Goal: Task Accomplishment & Management: Manage account settings

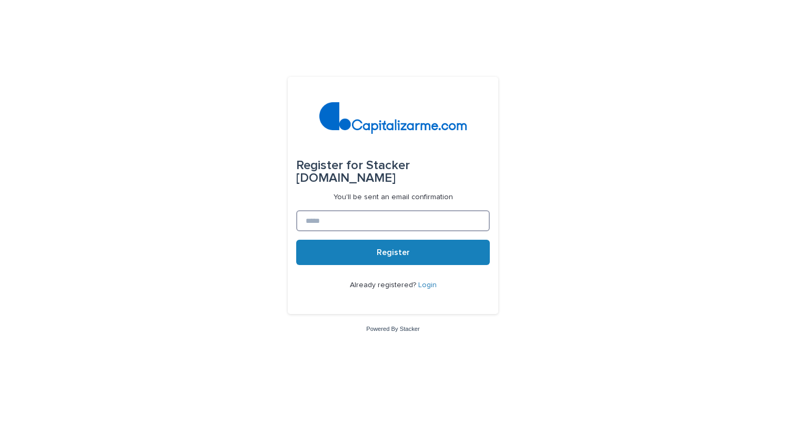
click at [322, 214] on input at bounding box center [393, 220] width 194 height 21
click at [232, 180] on div "Register for Stacker [DOMAIN_NAME] You'll be sent an email confirmation Registe…" at bounding box center [393, 210] width 786 height 421
click at [358, 220] on input at bounding box center [393, 220] width 194 height 21
type input "**********"
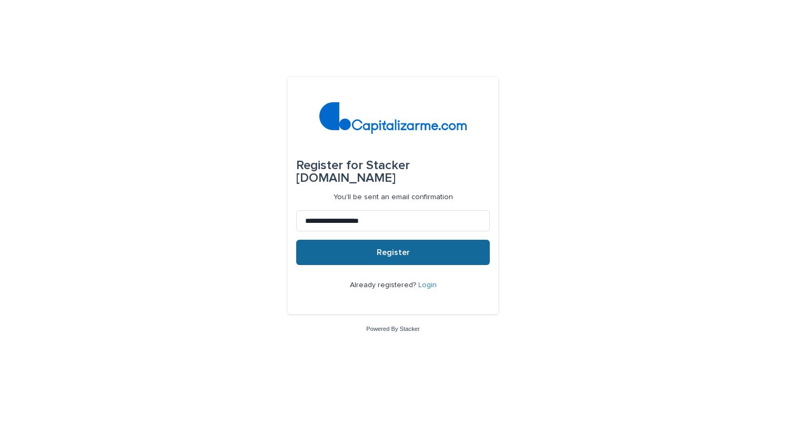
click at [374, 249] on button "Register" at bounding box center [393, 252] width 194 height 25
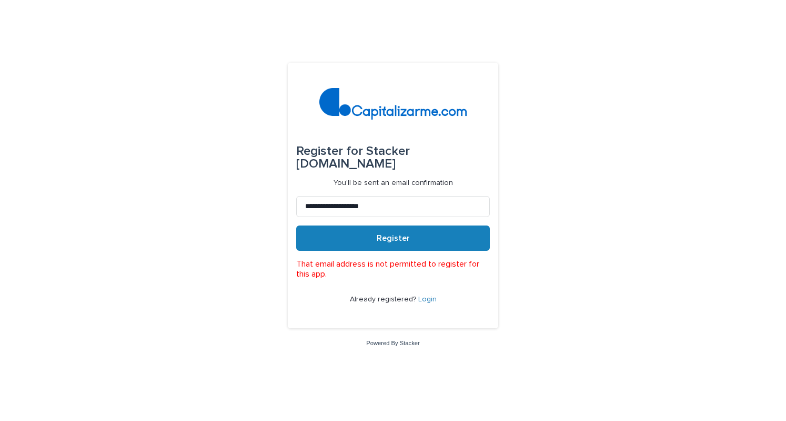
click at [420, 300] on link "Login" at bounding box center [428, 298] width 18 height 7
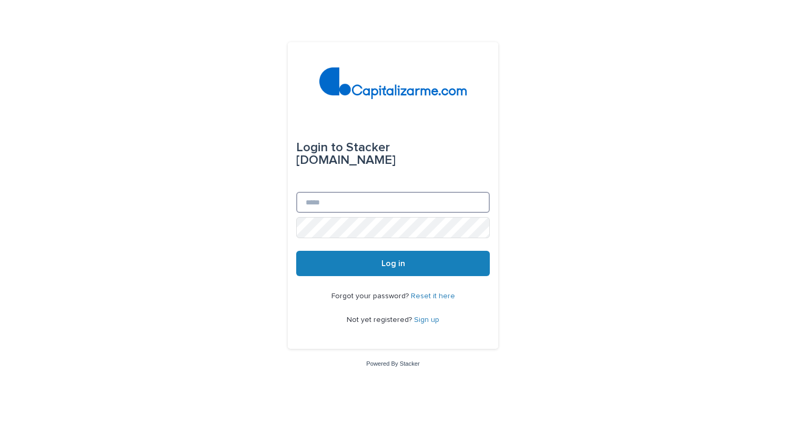
click at [351, 200] on input "Email" at bounding box center [393, 202] width 194 height 21
click at [308, 177] on div "Login to Stacker [DOMAIN_NAME]" at bounding box center [393, 154] width 194 height 76
click at [419, 294] on link "Reset it here" at bounding box center [433, 295] width 44 height 7
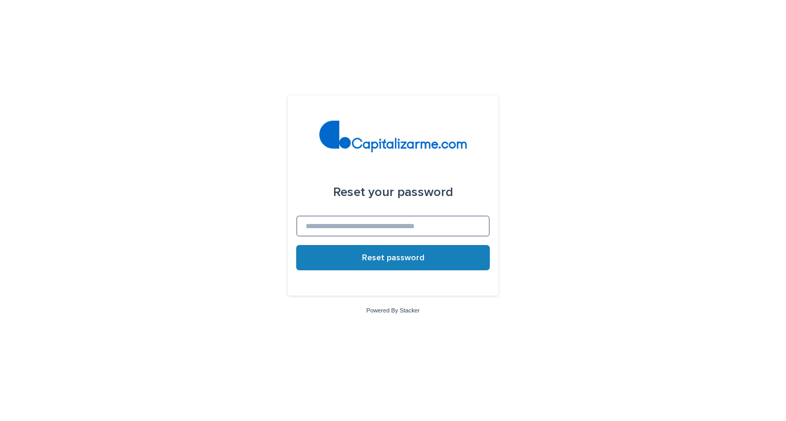
click at [361, 225] on input at bounding box center [393, 225] width 194 height 21
type input "**********"
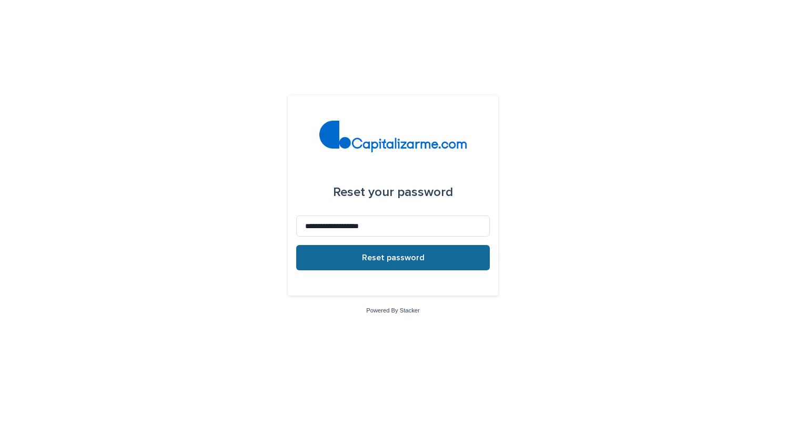
click at [382, 257] on span "Reset password" at bounding box center [393, 257] width 63 height 8
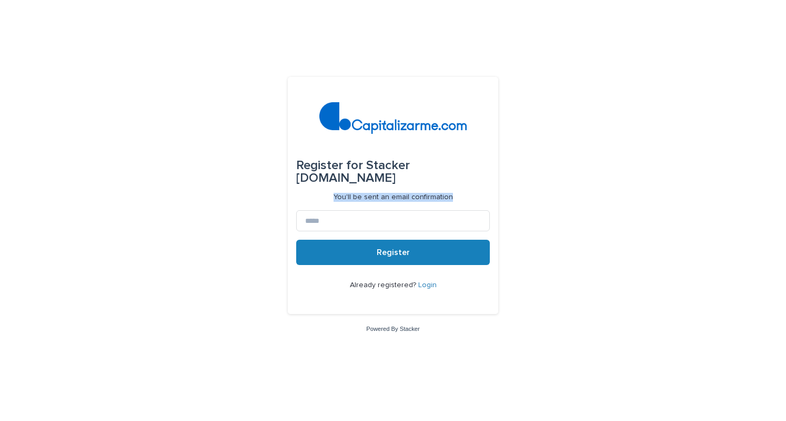
drag, startPoint x: 337, startPoint y: 195, endPoint x: 455, endPoint y: 204, distance: 118.7
click at [455, 204] on form "Register for Stacker [DOMAIN_NAME] You'll be sent an email confirmation Registe…" at bounding box center [393, 195] width 194 height 220
click at [356, 220] on input at bounding box center [393, 220] width 194 height 21
type input "**********"
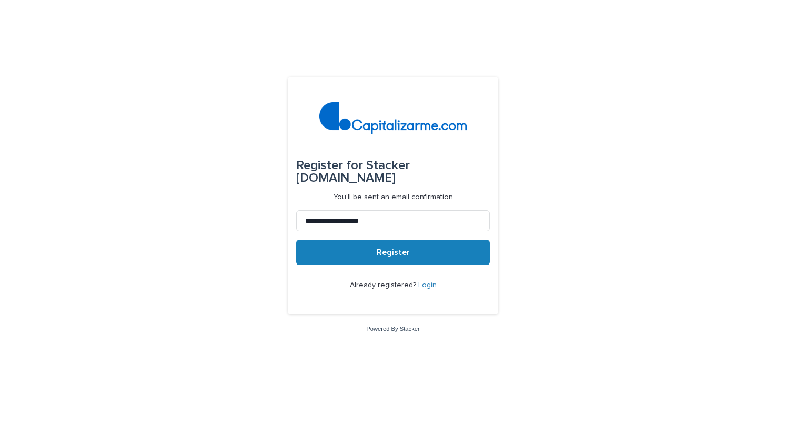
click at [380, 265] on button "Register" at bounding box center [393, 252] width 194 height 25
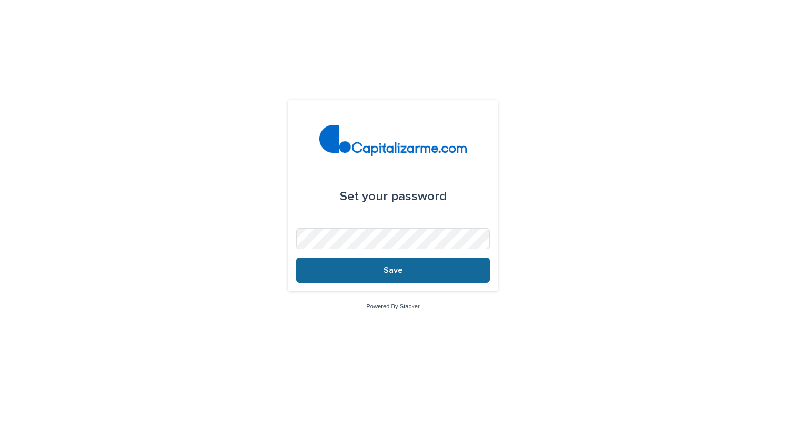
click at [406, 271] on button "Save" at bounding box center [393, 269] width 194 height 25
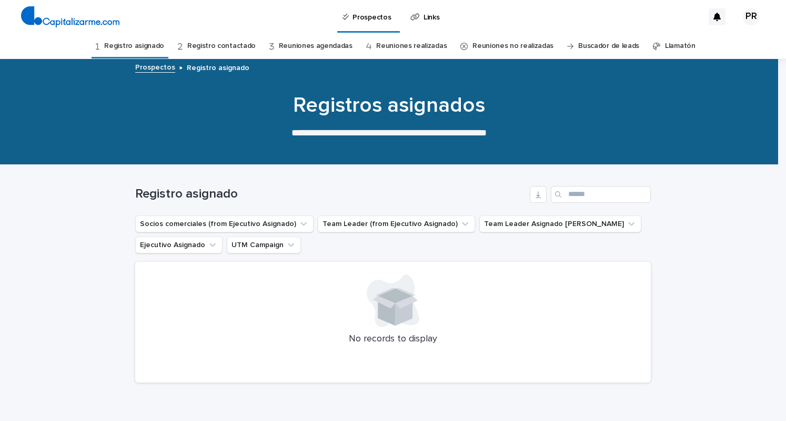
click at [743, 15] on div "PR" at bounding box center [751, 16] width 17 height 17
click at [732, 49] on p "Log Out" at bounding box center [742, 45] width 66 height 18
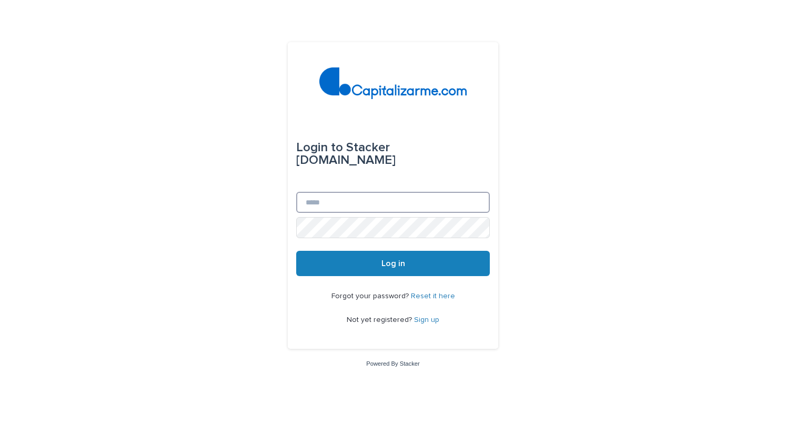
click at [397, 204] on input "Email" at bounding box center [393, 202] width 194 height 21
type input "**********"
click at [296, 251] on button "Log in" at bounding box center [393, 263] width 194 height 25
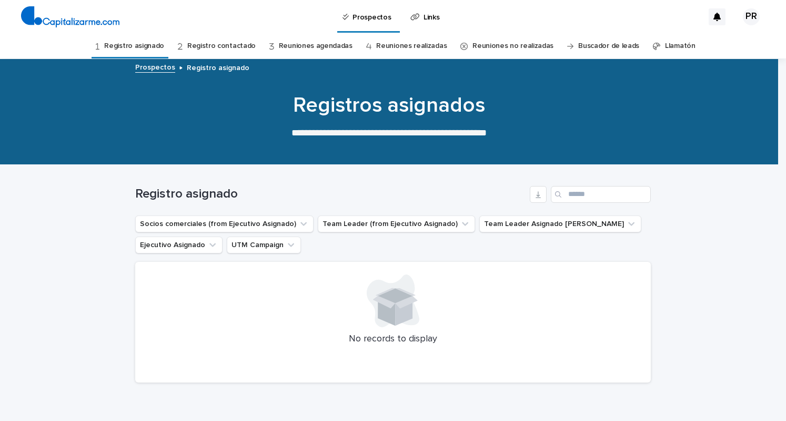
click at [366, 49] on icon at bounding box center [369, 46] width 6 height 7
click at [376, 48] on link "Reuniones realizadas" at bounding box center [411, 46] width 71 height 25
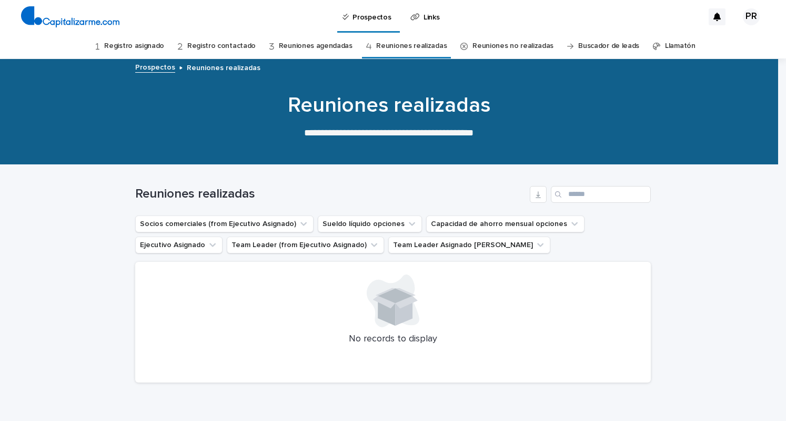
click at [323, 49] on link "Reuniones agendadas" at bounding box center [316, 46] width 74 height 25
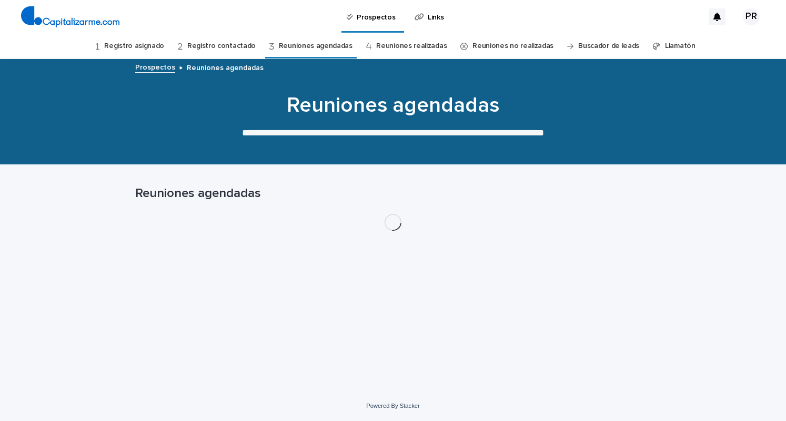
click at [242, 46] on link "Registro contactado" at bounding box center [221, 46] width 68 height 25
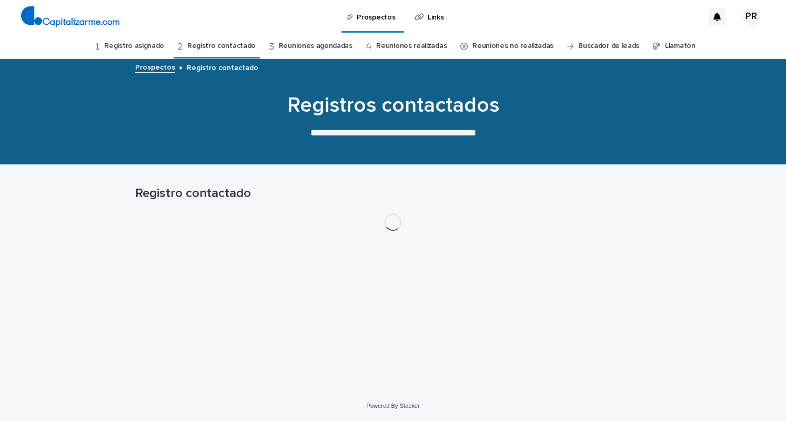
click at [142, 46] on link "Registro asignado" at bounding box center [134, 46] width 60 height 25
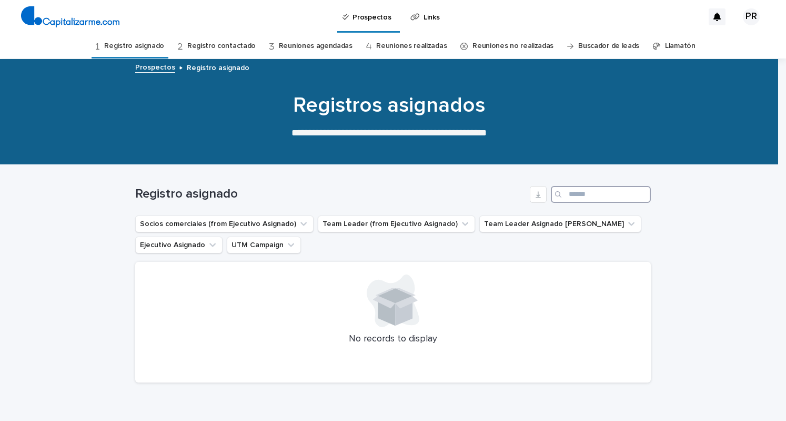
click at [586, 191] on input "Search" at bounding box center [601, 194] width 100 height 17
click at [315, 177] on div "Registro asignado" at bounding box center [393, 190] width 516 height 51
click at [387, 212] on div "Registro asignado" at bounding box center [393, 190] width 516 height 51
click at [423, 24] on link "Links" at bounding box center [427, 16] width 35 height 33
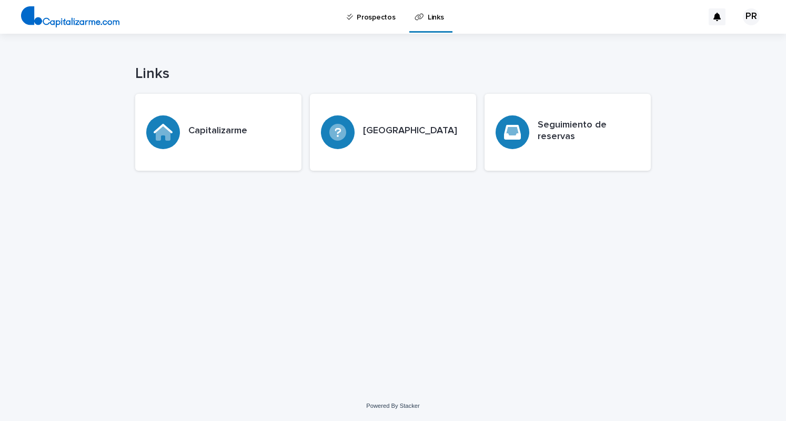
click at [355, 26] on link "Prospectos" at bounding box center [373, 16] width 54 height 33
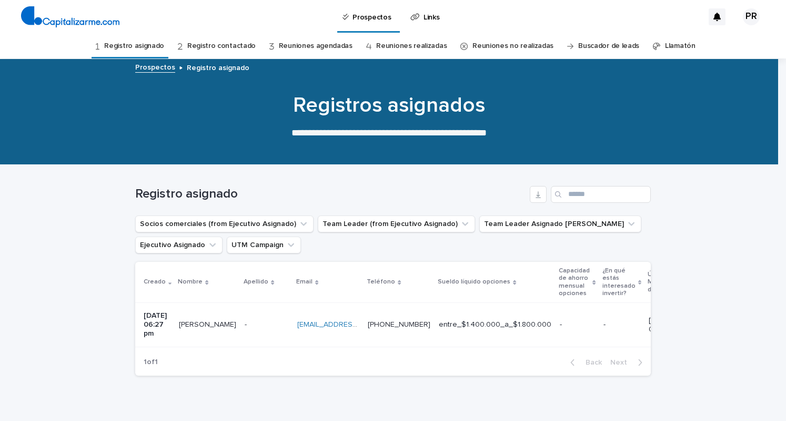
click at [221, 324] on p "[PERSON_NAME]" at bounding box center [208, 323] width 59 height 11
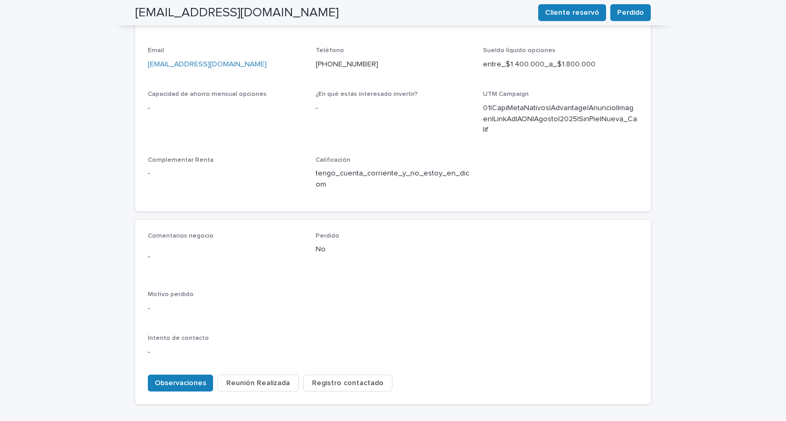
scroll to position [377, 0]
click at [198, 378] on span "Observaciones" at bounding box center [181, 383] width 52 height 11
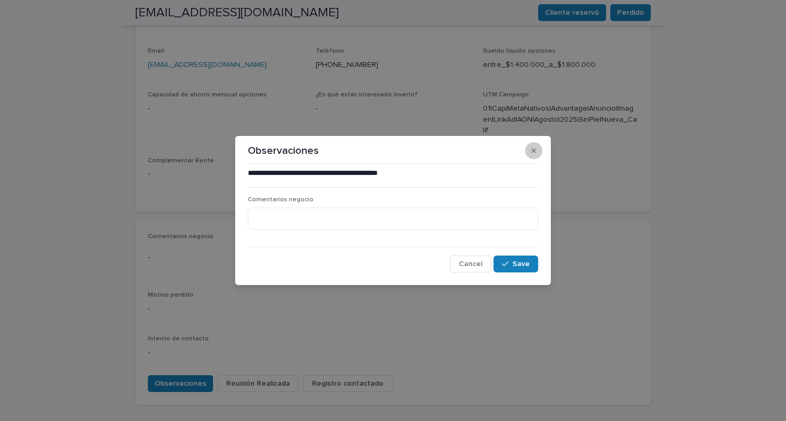
click at [536, 150] on icon "button" at bounding box center [534, 150] width 5 height 7
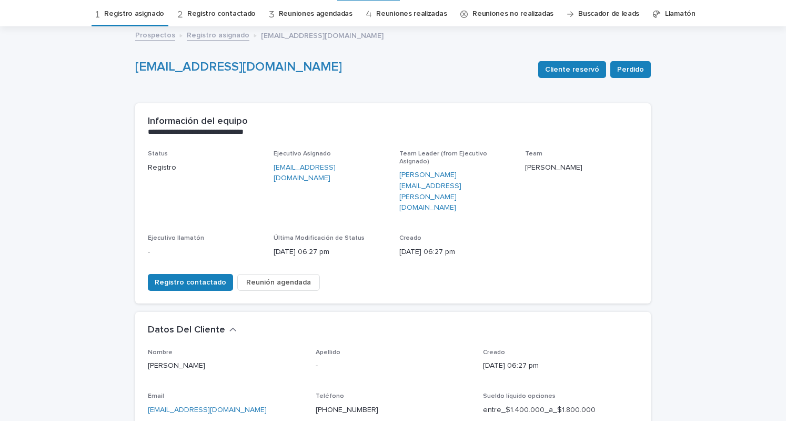
scroll to position [0, 0]
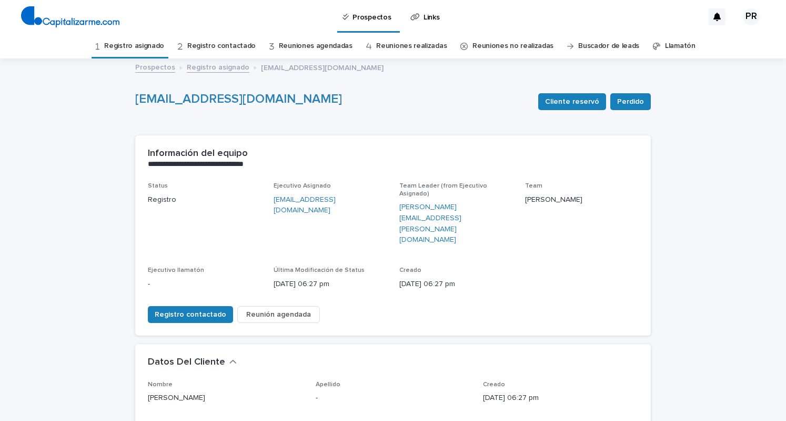
click at [127, 47] on link "Registro asignado" at bounding box center [134, 46] width 60 height 25
